Goal: Answer question/provide support: Find contact information

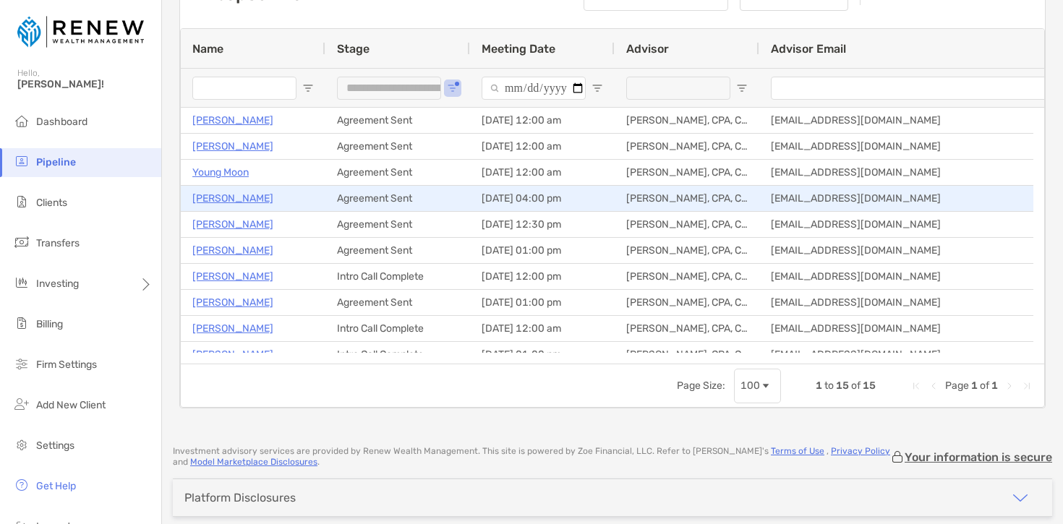
click at [236, 198] on p "[PERSON_NAME]" at bounding box center [232, 198] width 81 height 18
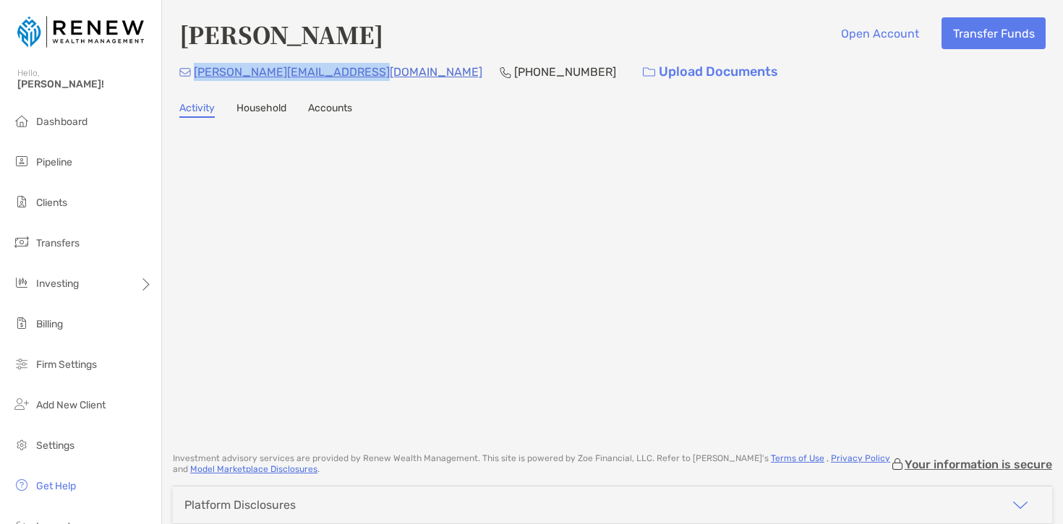
drag, startPoint x: 362, startPoint y: 74, endPoint x: 194, endPoint y: 73, distance: 167.8
click at [194, 73] on div "richter-inquest4o@icloud.com (312) 301-4113 Upload Documents" at bounding box center [612, 71] width 866 height 31
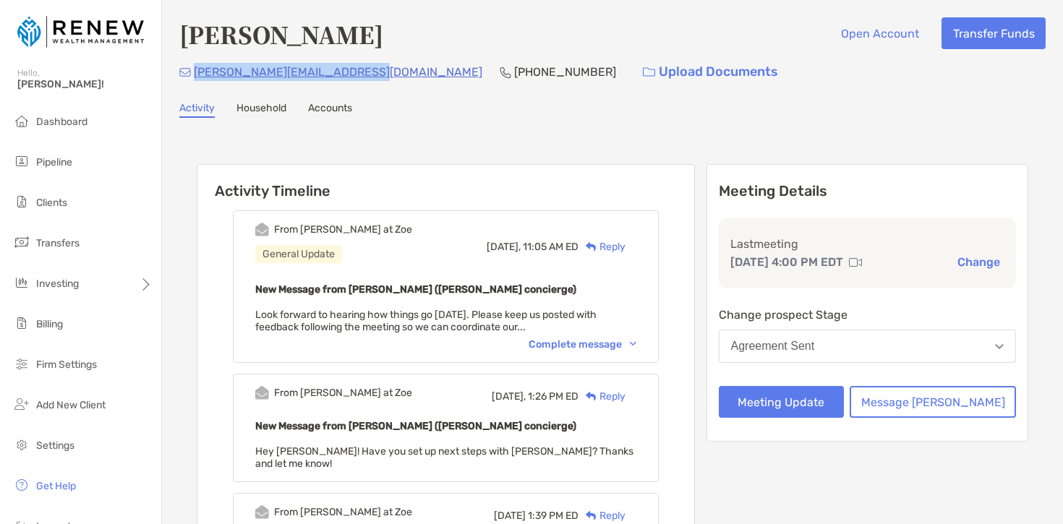
drag, startPoint x: 358, startPoint y: 75, endPoint x: 195, endPoint y: 72, distance: 162.7
click at [195, 72] on div "richter-inquest4o@icloud.com (312) 301-4113 Upload Documents" at bounding box center [612, 71] width 866 height 31
copy p "richter-inquest4o@icloud.com"
